Goal: Task Accomplishment & Management: Use online tool/utility

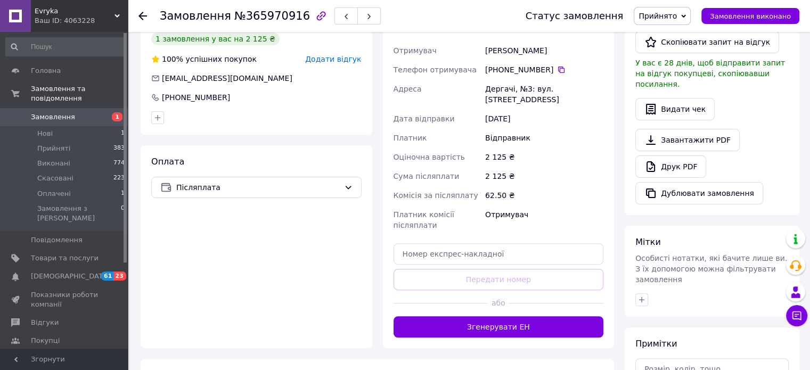
scroll to position [277, 0]
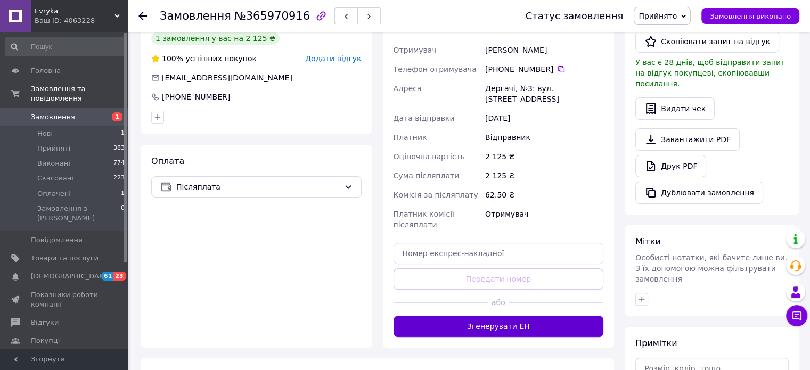
click at [465, 331] on button "Згенерувати ЕН" at bounding box center [498, 326] width 210 height 21
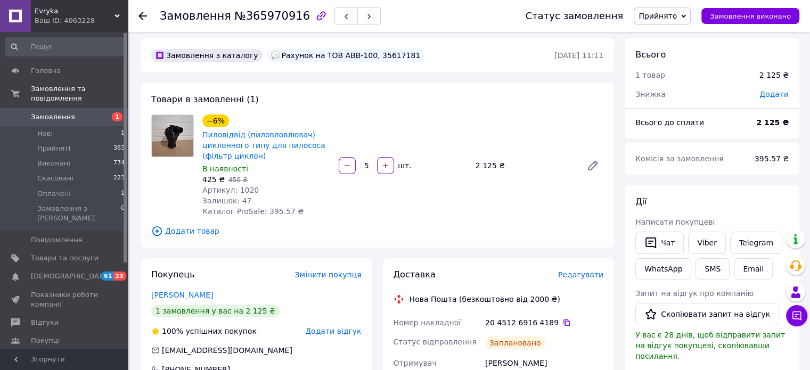
scroll to position [1, 0]
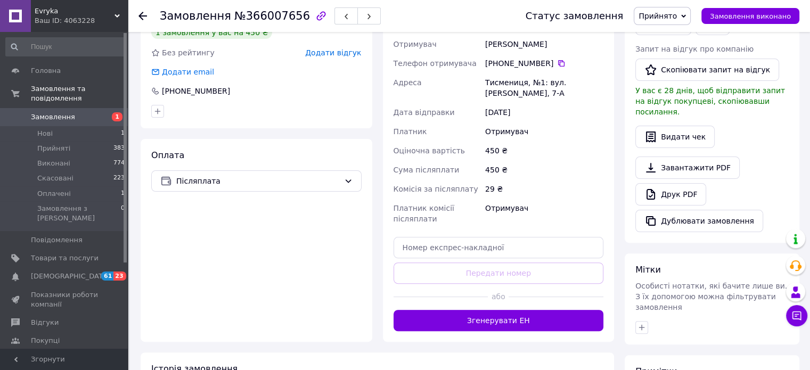
scroll to position [270, 0]
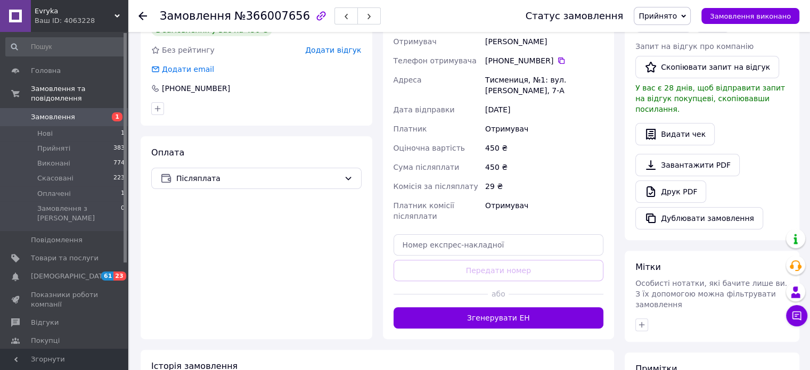
click at [497, 307] on button "Згенерувати ЕН" at bounding box center [498, 317] width 210 height 21
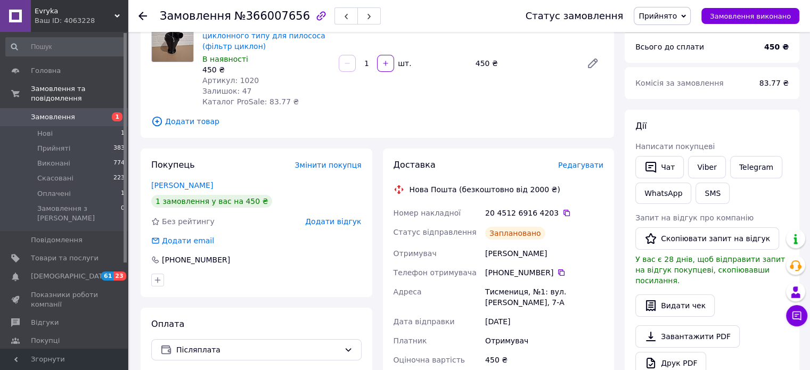
scroll to position [0, 0]
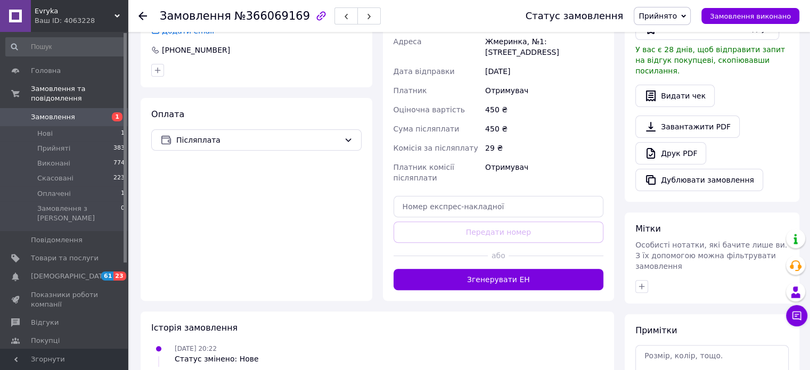
scroll to position [324, 0]
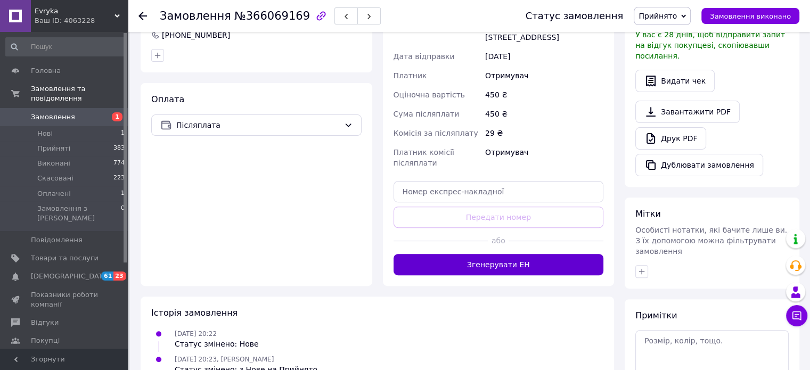
click at [486, 268] on button "Згенерувати ЕН" at bounding box center [498, 264] width 210 height 21
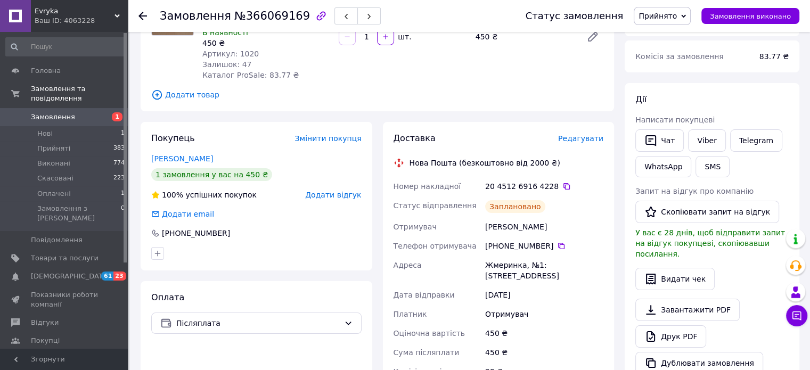
scroll to position [0, 0]
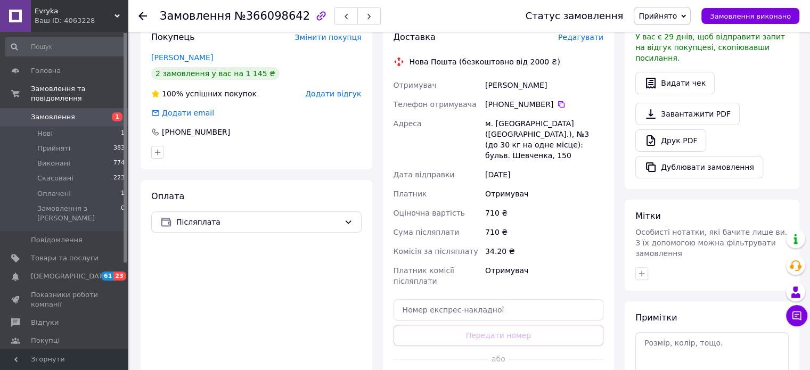
scroll to position [322, 0]
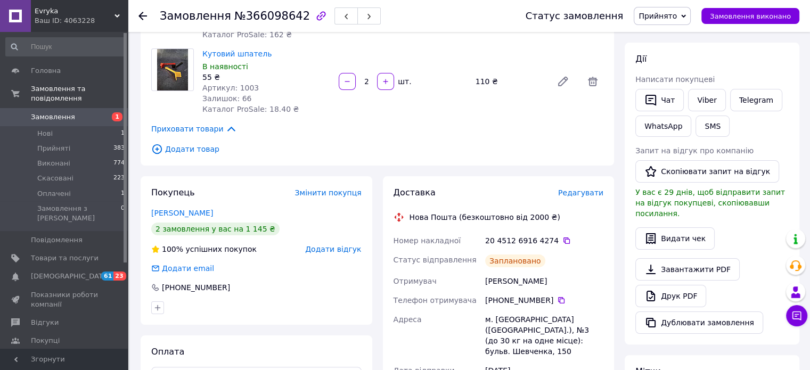
scroll to position [167, 0]
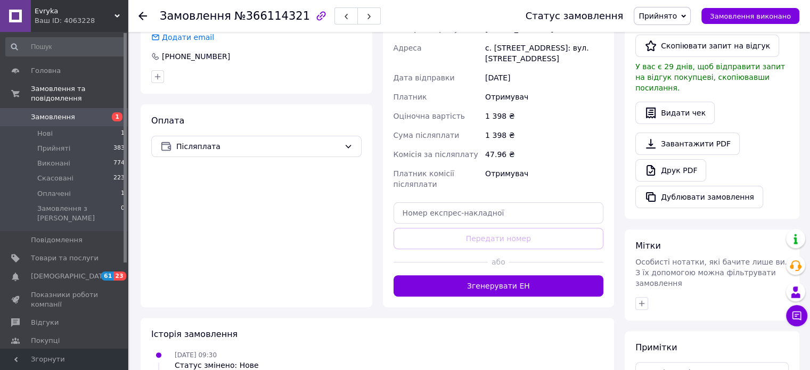
scroll to position [298, 0]
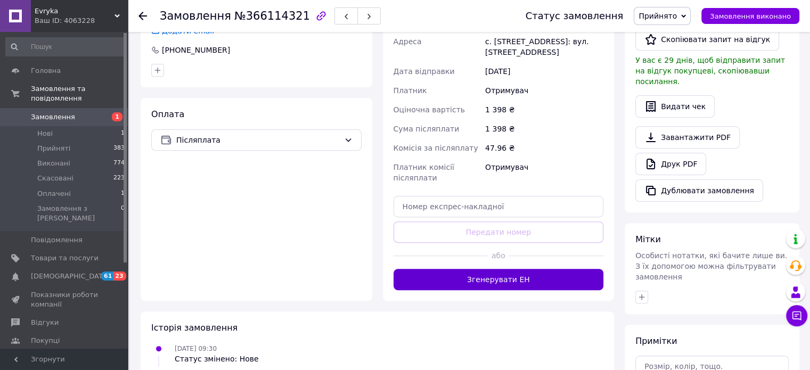
click at [478, 271] on button "Згенерувати ЕН" at bounding box center [498, 279] width 210 height 21
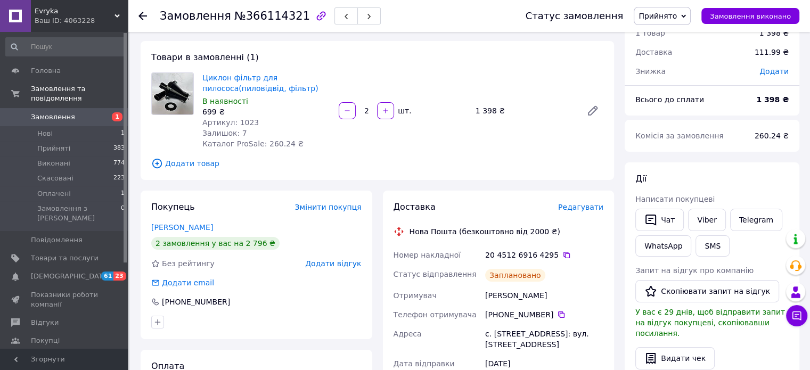
scroll to position [45, 0]
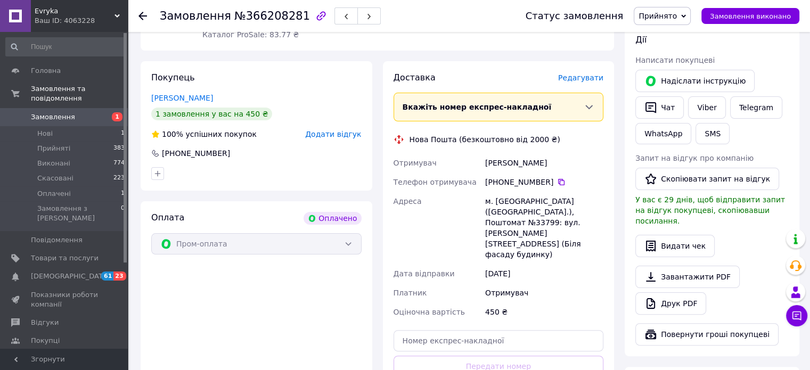
scroll to position [224, 0]
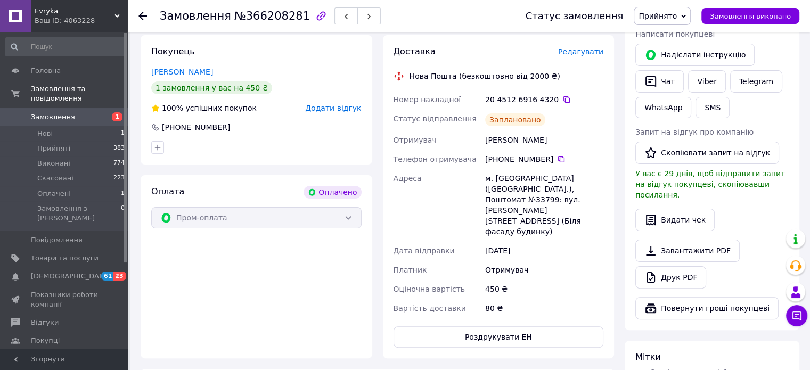
scroll to position [0, 0]
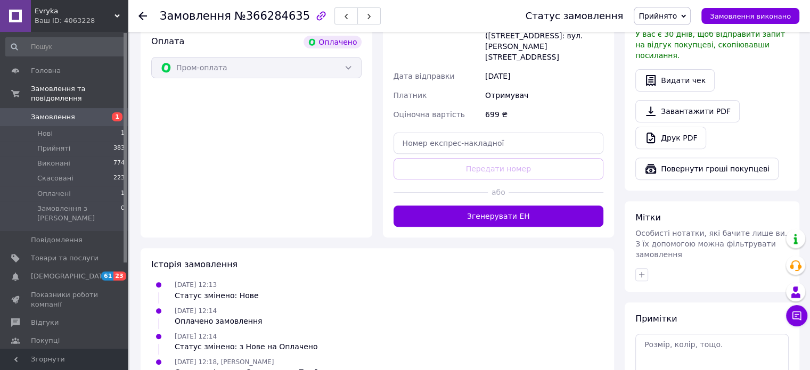
scroll to position [374, 0]
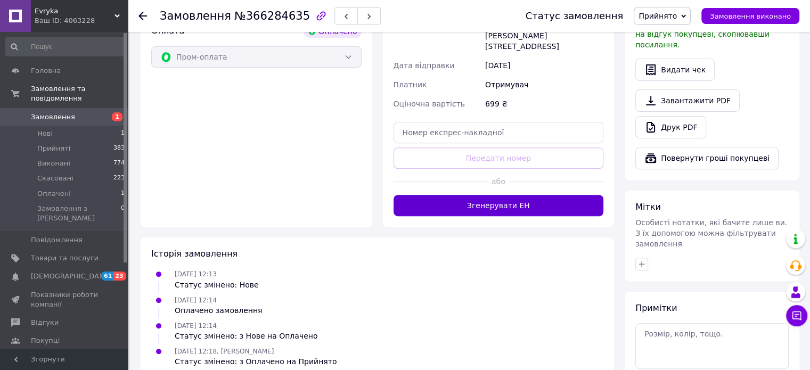
click at [503, 195] on button "Згенерувати ЕН" at bounding box center [498, 205] width 210 height 21
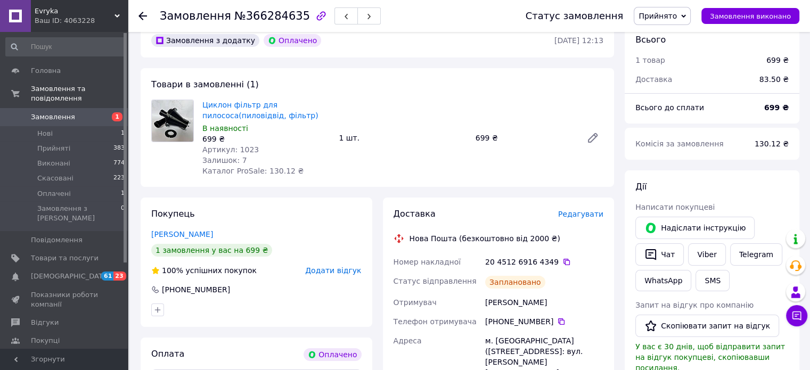
scroll to position [51, 0]
